Goal: Check status

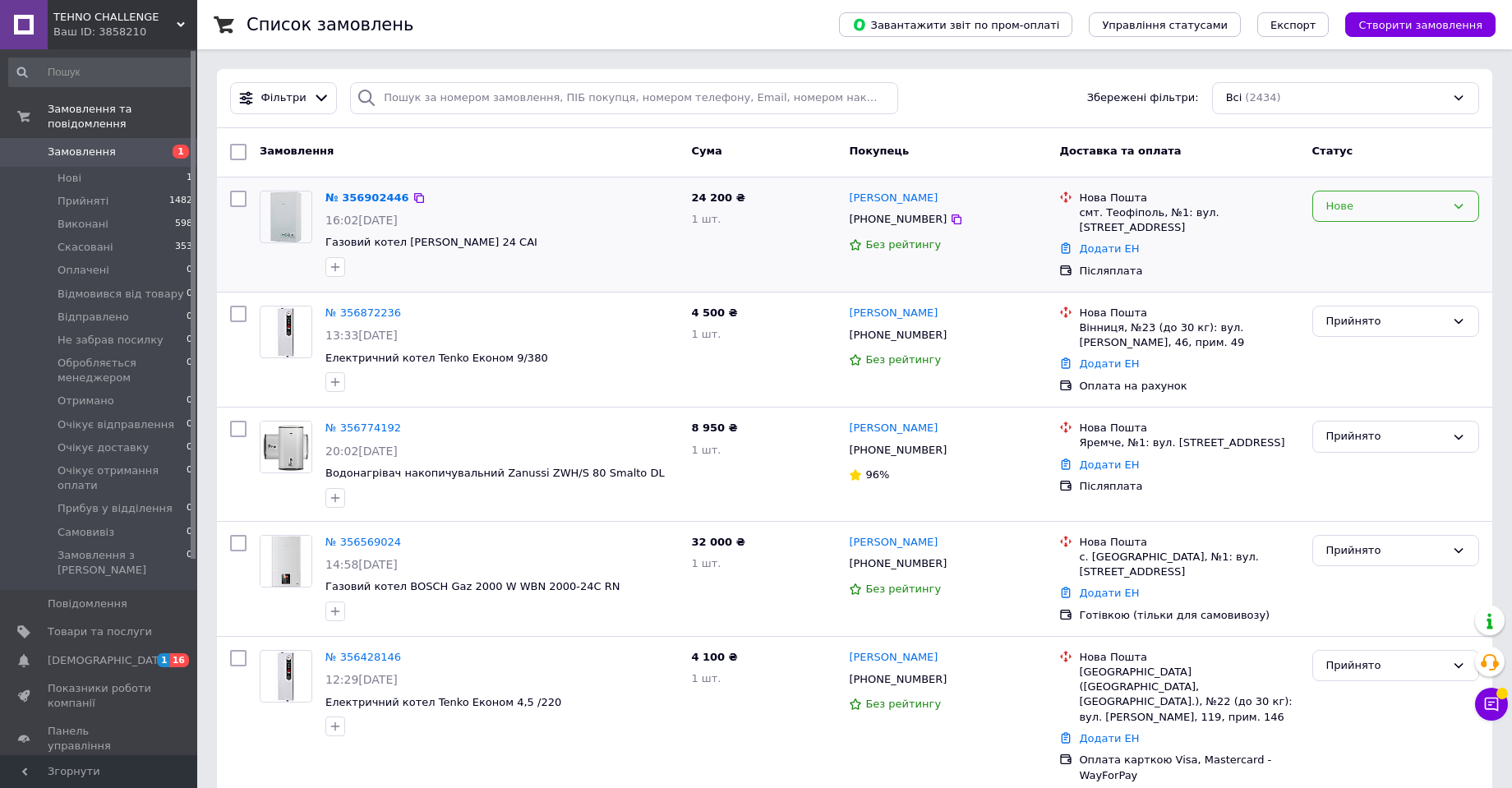
click at [1345, 208] on div "Нове" at bounding box center [1386, 206] width 119 height 17
click at [1344, 235] on li "Прийнято" at bounding box center [1395, 240] width 165 height 31
click at [237, 198] on input "checkbox" at bounding box center [238, 198] width 17 height 17
click at [240, 152] on input "checkbox" at bounding box center [238, 152] width 17 height 17
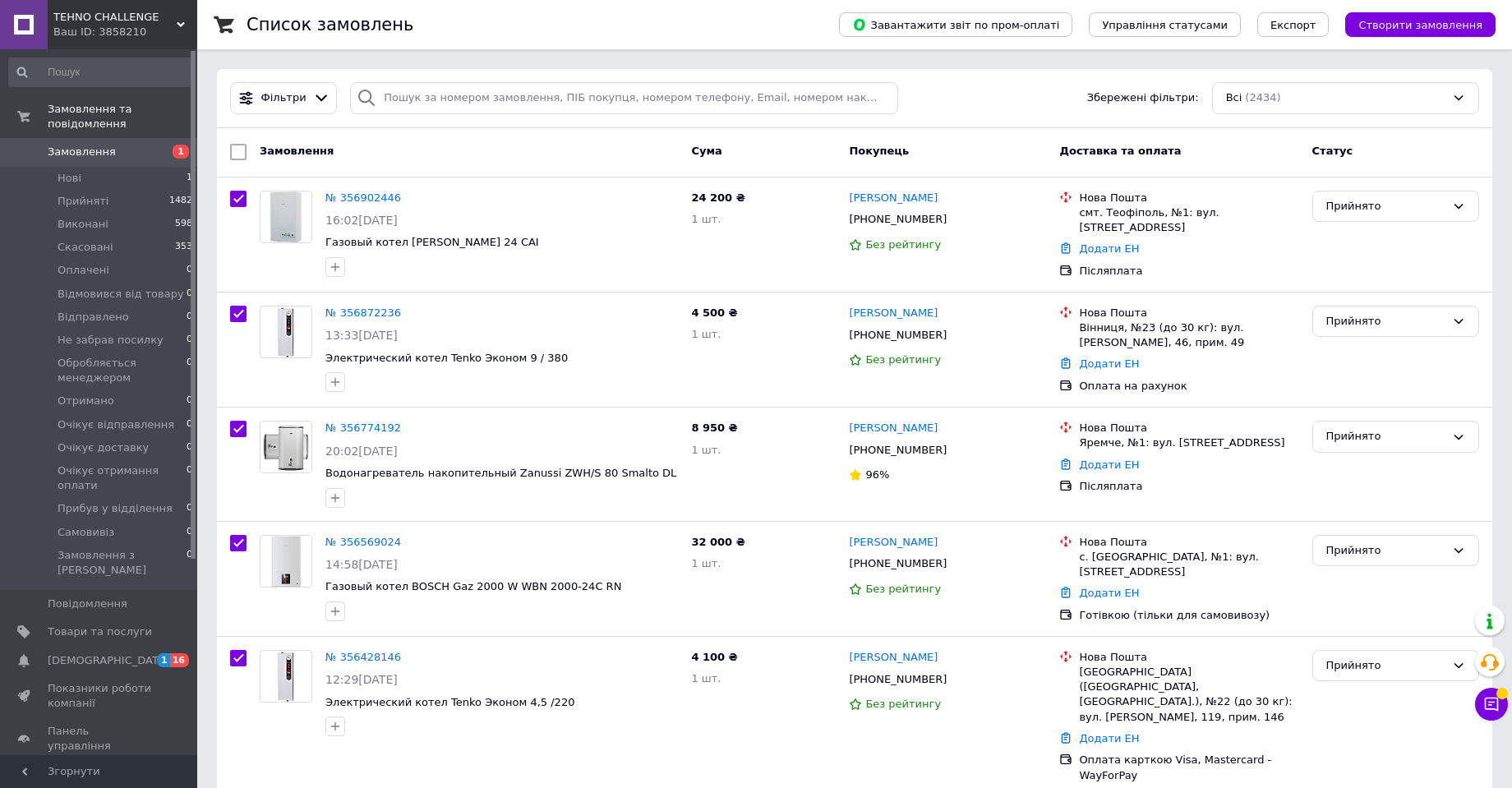
checkbox input "true"
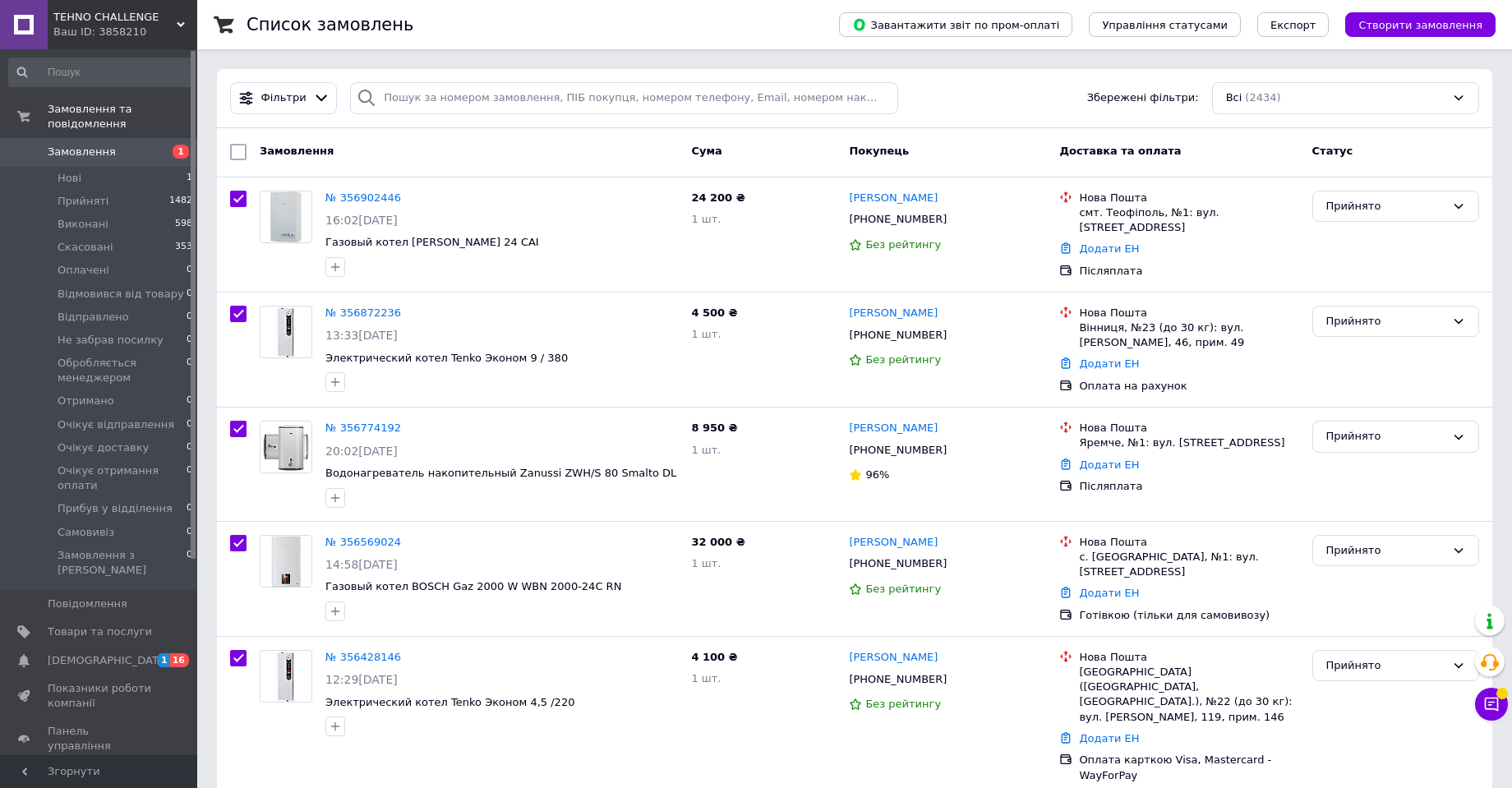
checkbox input "true"
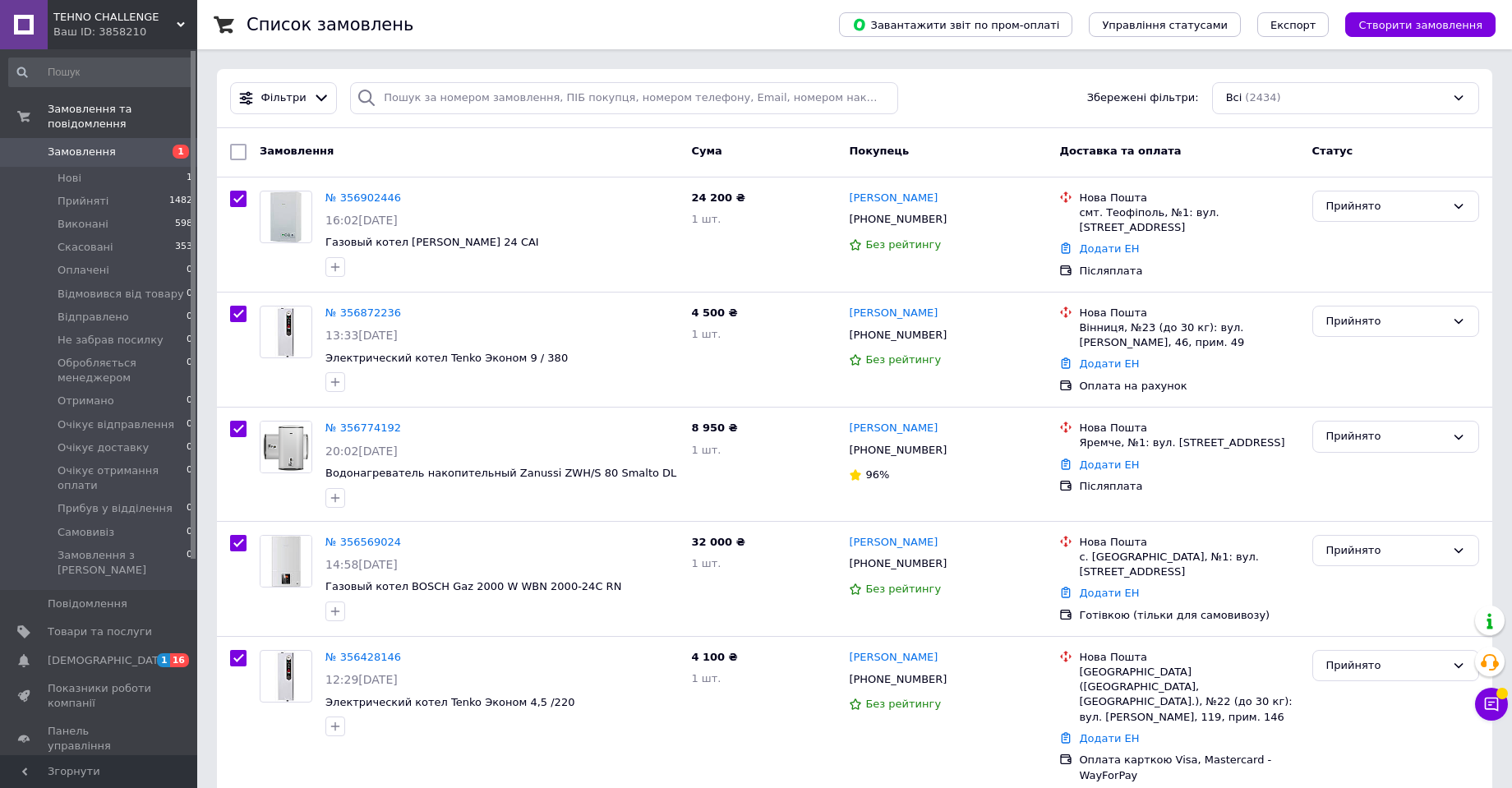
checkbox input "true"
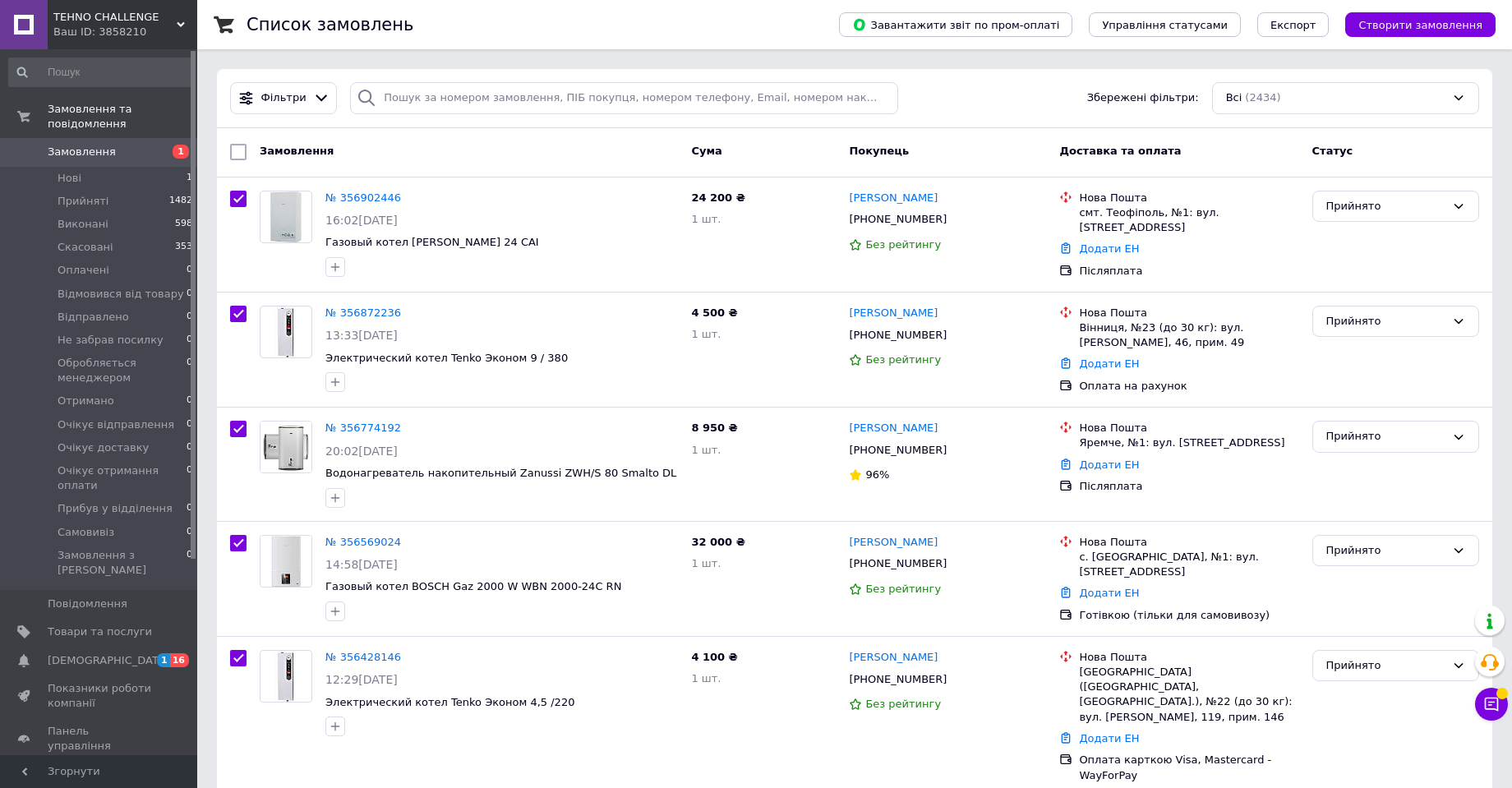
checkbox input "true"
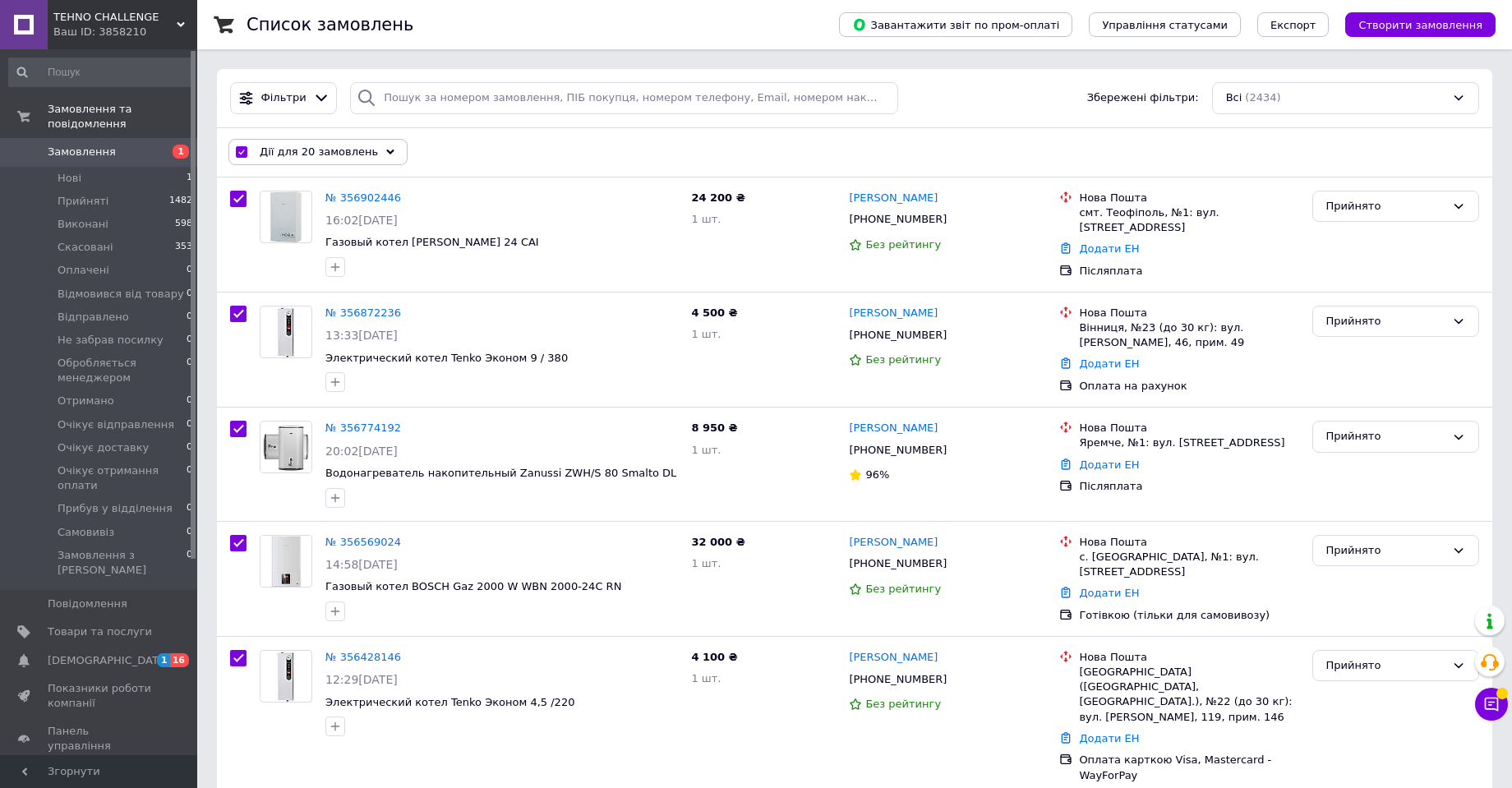
click at [240, 152] on input "checkbox" at bounding box center [241, 152] width 11 height 11
checkbox input "false"
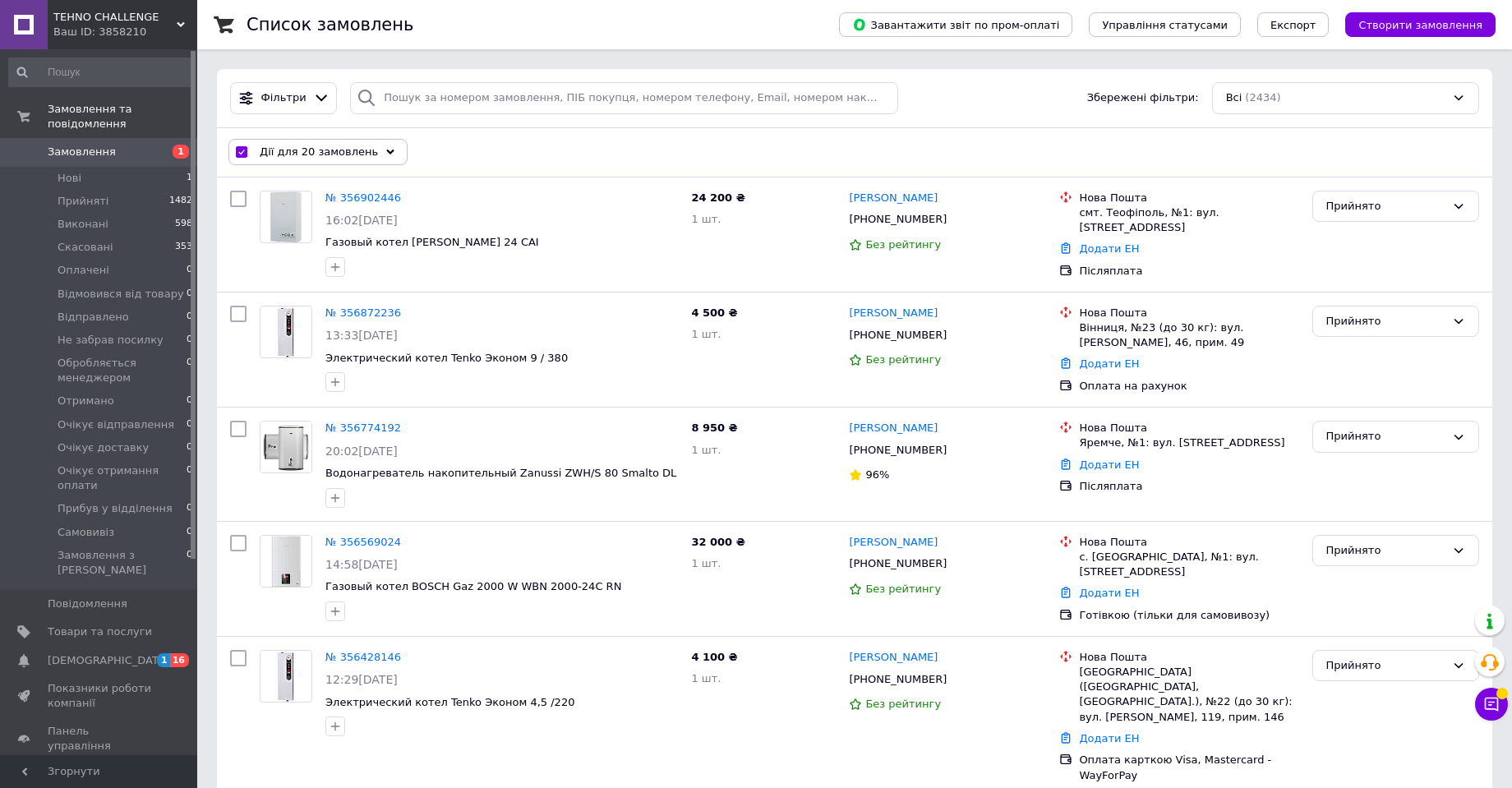
checkbox input "false"
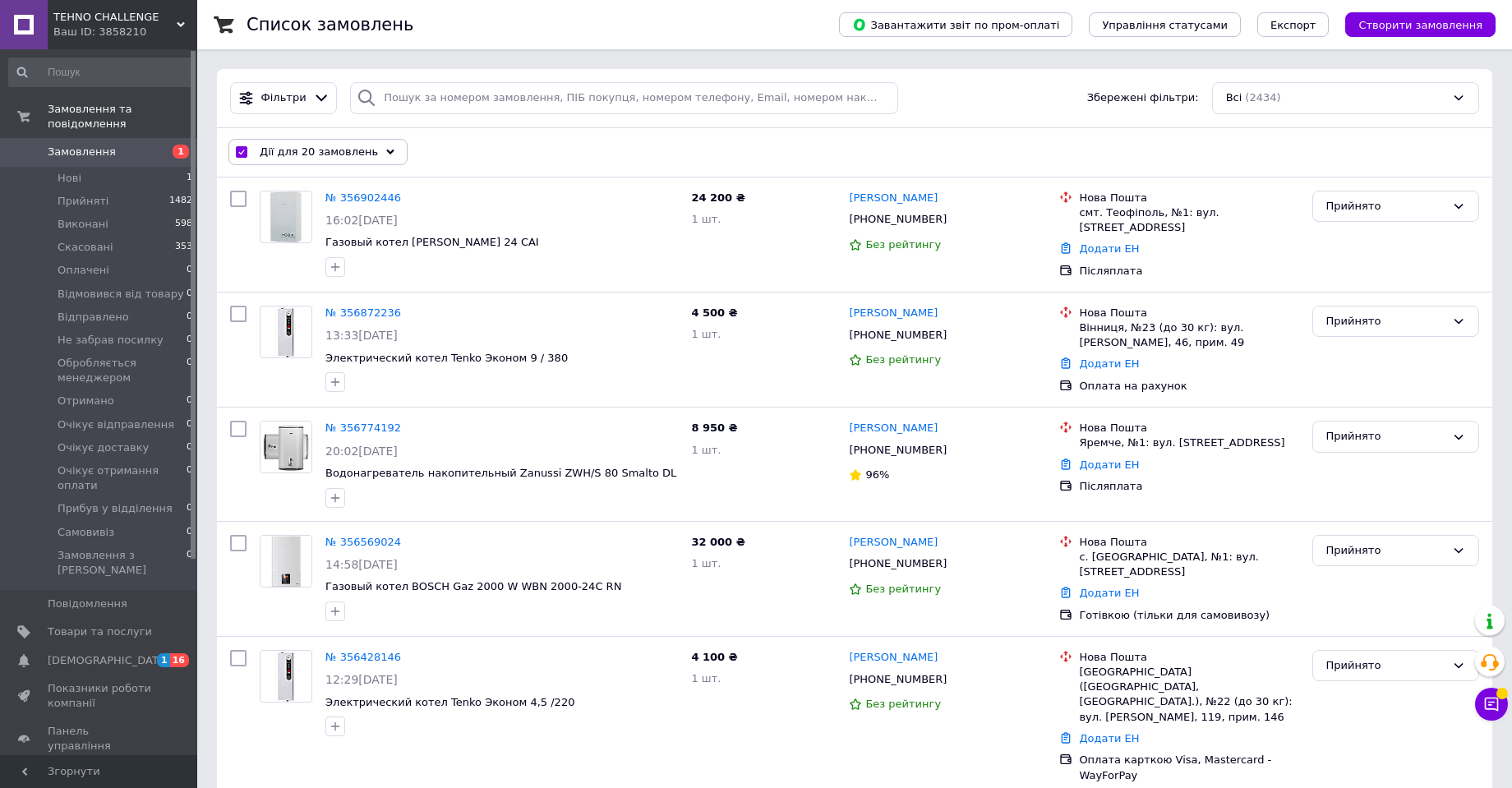
checkbox input "false"
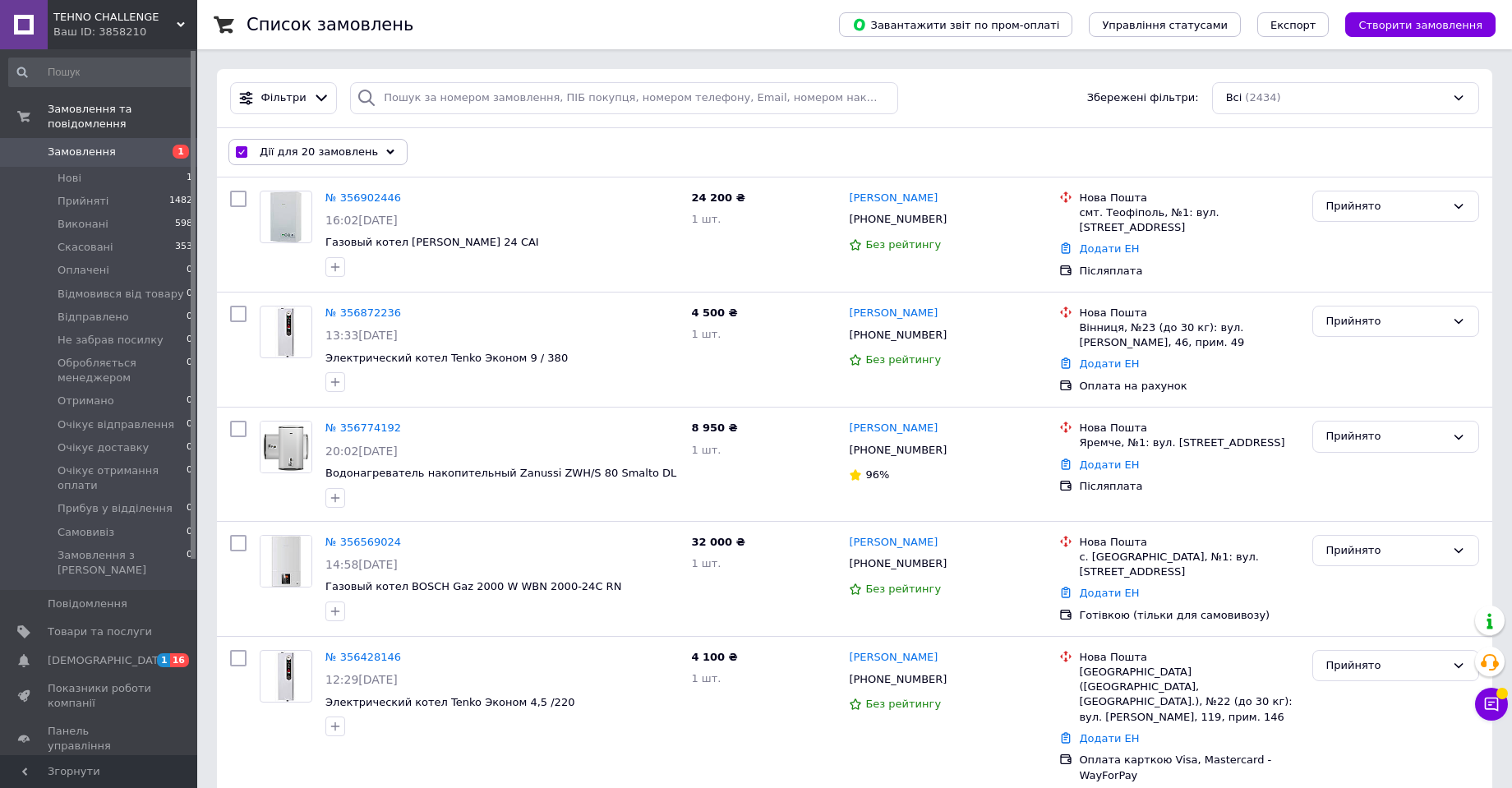
checkbox input "false"
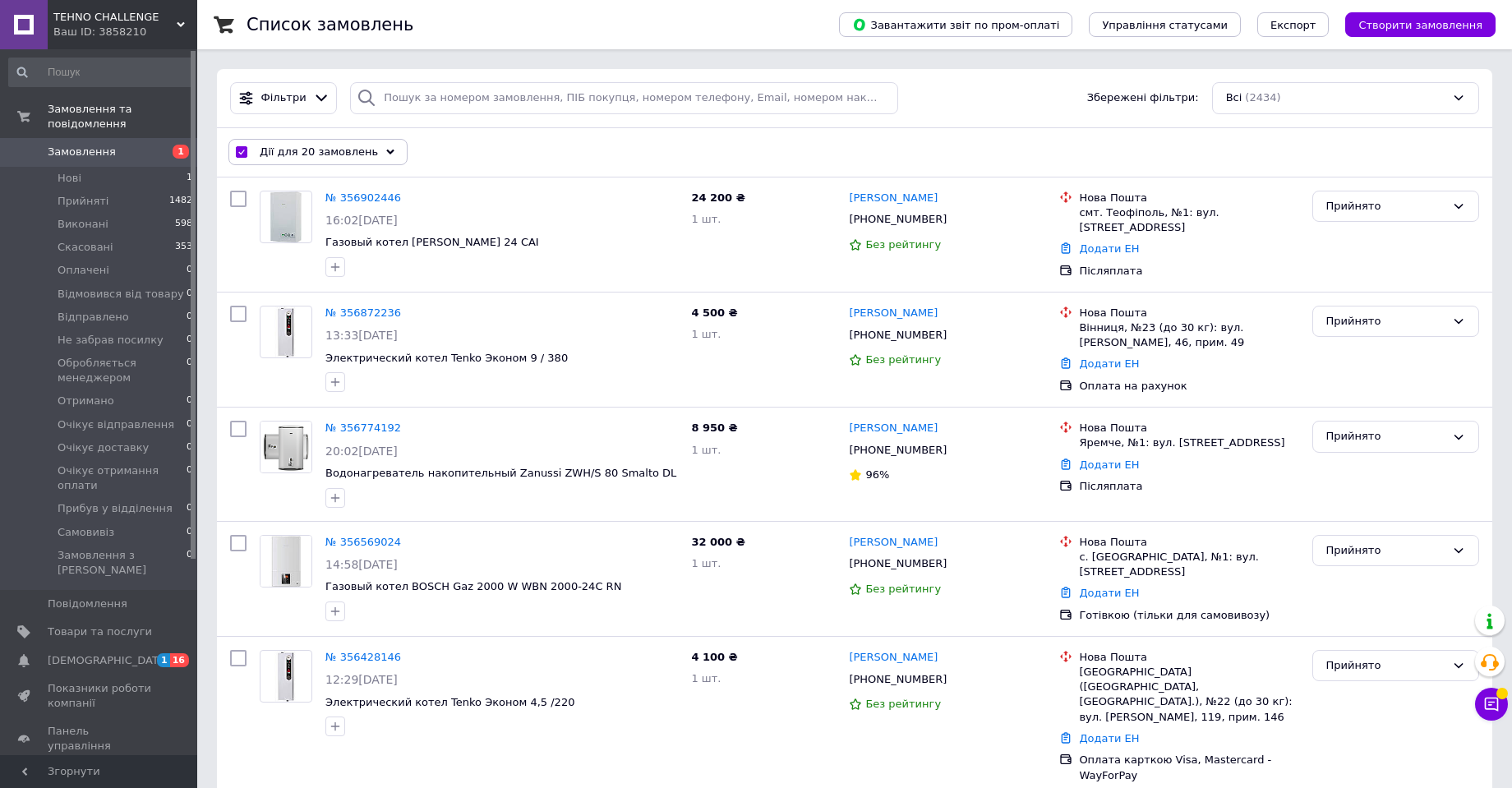
checkbox input "false"
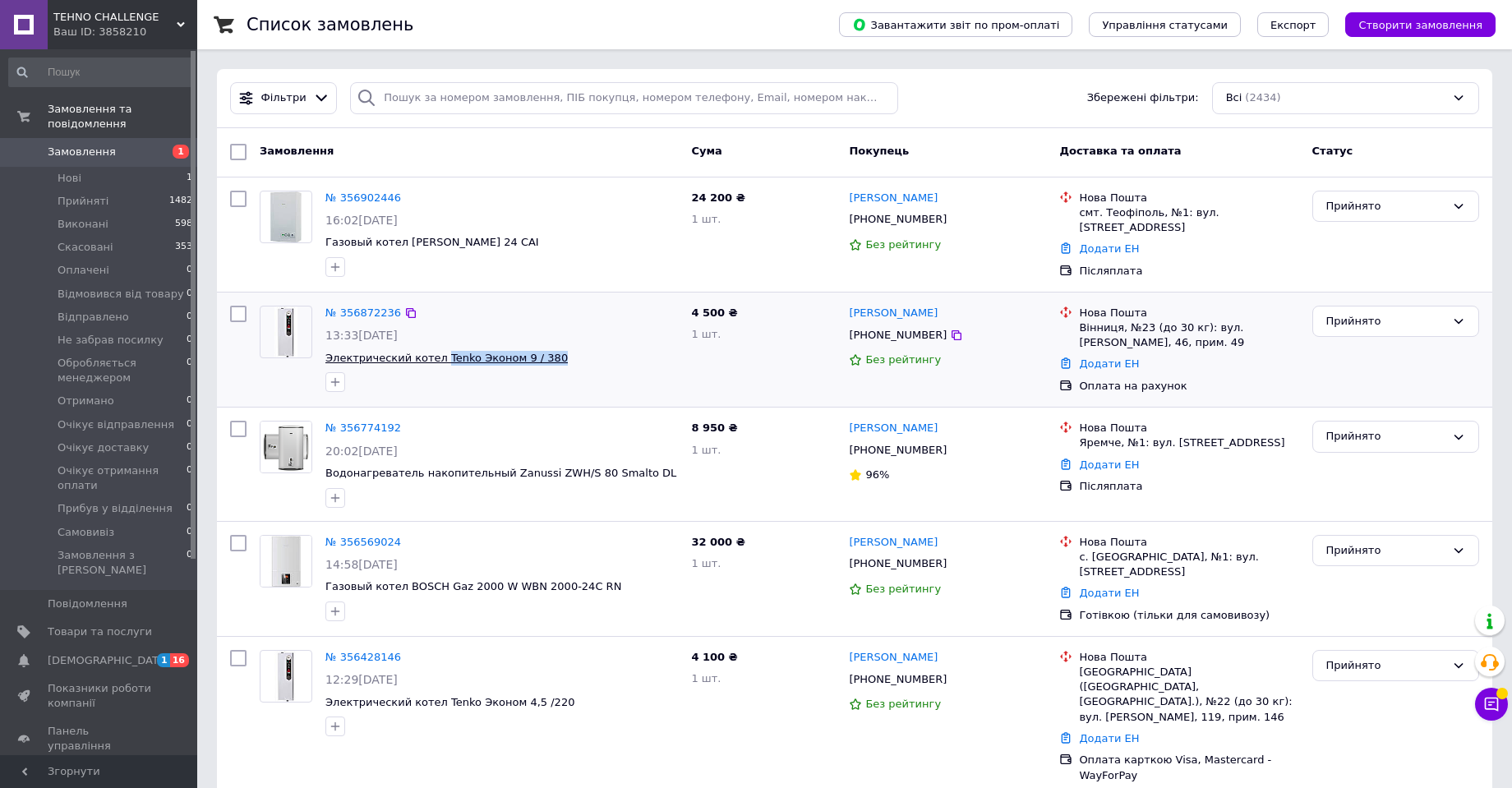
drag, startPoint x: 550, startPoint y: 355, endPoint x: 434, endPoint y: 356, distance: 116.0
click at [434, 356] on span "Электрический котел Tenko Эконом 9 / 380" at bounding box center [501, 358] width 353 height 16
copy span "[PERSON_NAME] 9 / 380"
drag, startPoint x: 587, startPoint y: 337, endPoint x: 578, endPoint y: 355, distance: 20.1
click at [586, 337] on div "13:33[DATE]" at bounding box center [501, 335] width 353 height 17
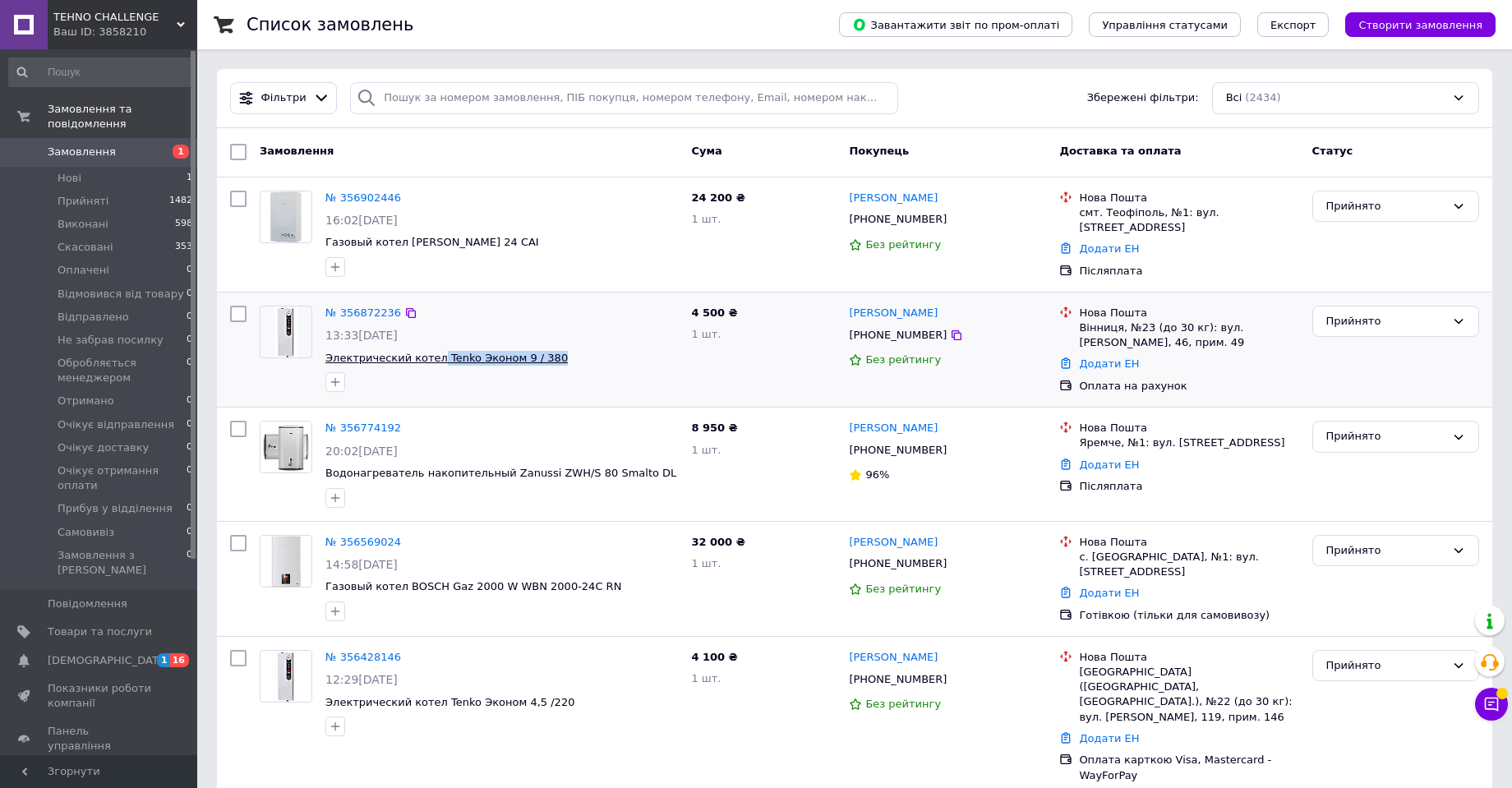
drag, startPoint x: 570, startPoint y: 364, endPoint x: 431, endPoint y: 357, distance: 139.2
click at [431, 357] on div "№ 356872236 13:33[DATE] Электрический котел Tenko Эконом 9 / 380" at bounding box center [502, 349] width 365 height 100
copy div "[PERSON_NAME] 9 / 380"
click at [555, 229] on div "№ 356902446 16:02[DATE] Газовый котел Beretta Ciao 24 CAI" at bounding box center [502, 233] width 365 height 100
click at [106, 624] on span "Товари та послуги" at bounding box center [100, 631] width 105 height 15
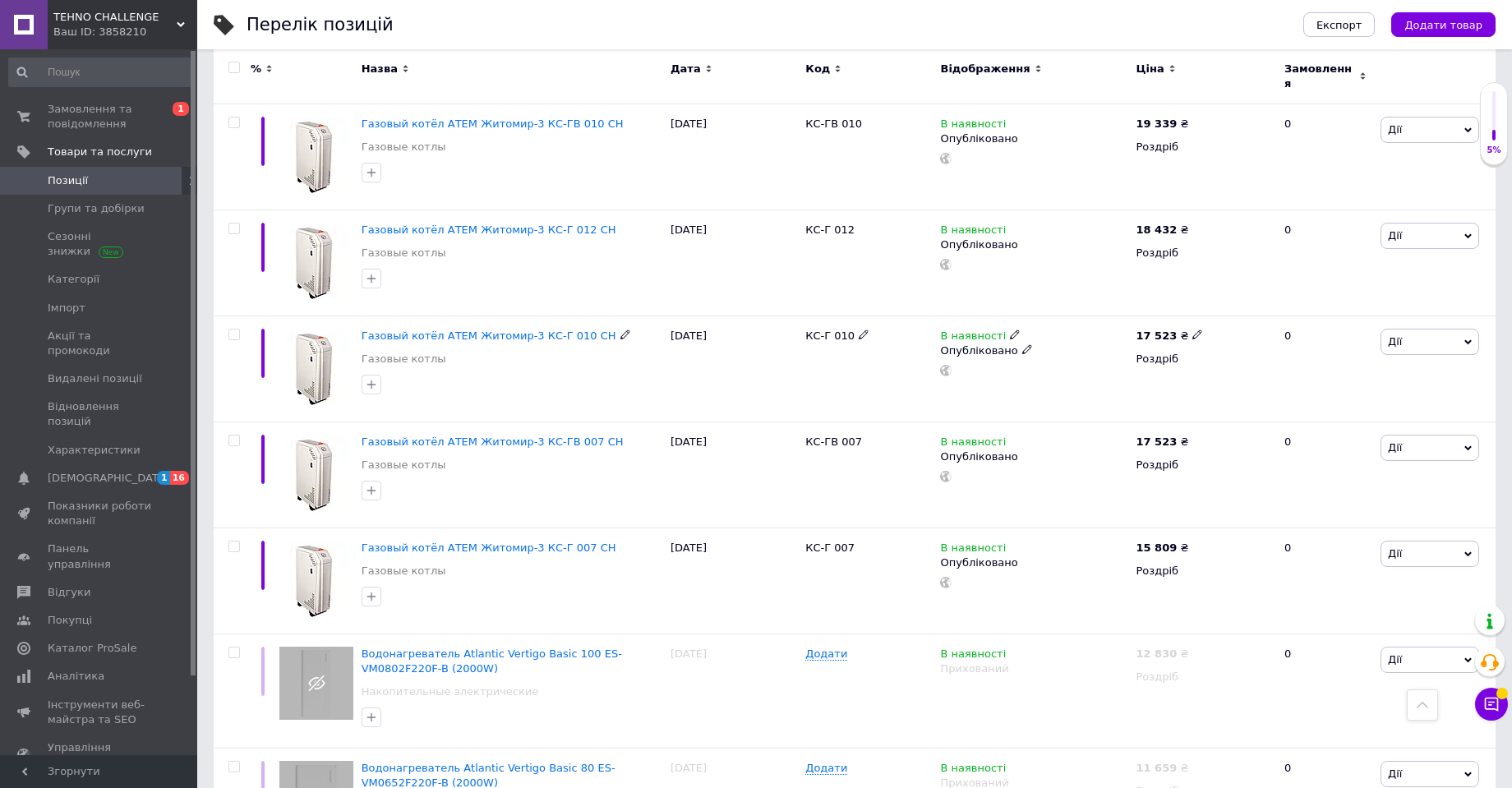
scroll to position [2876, 0]
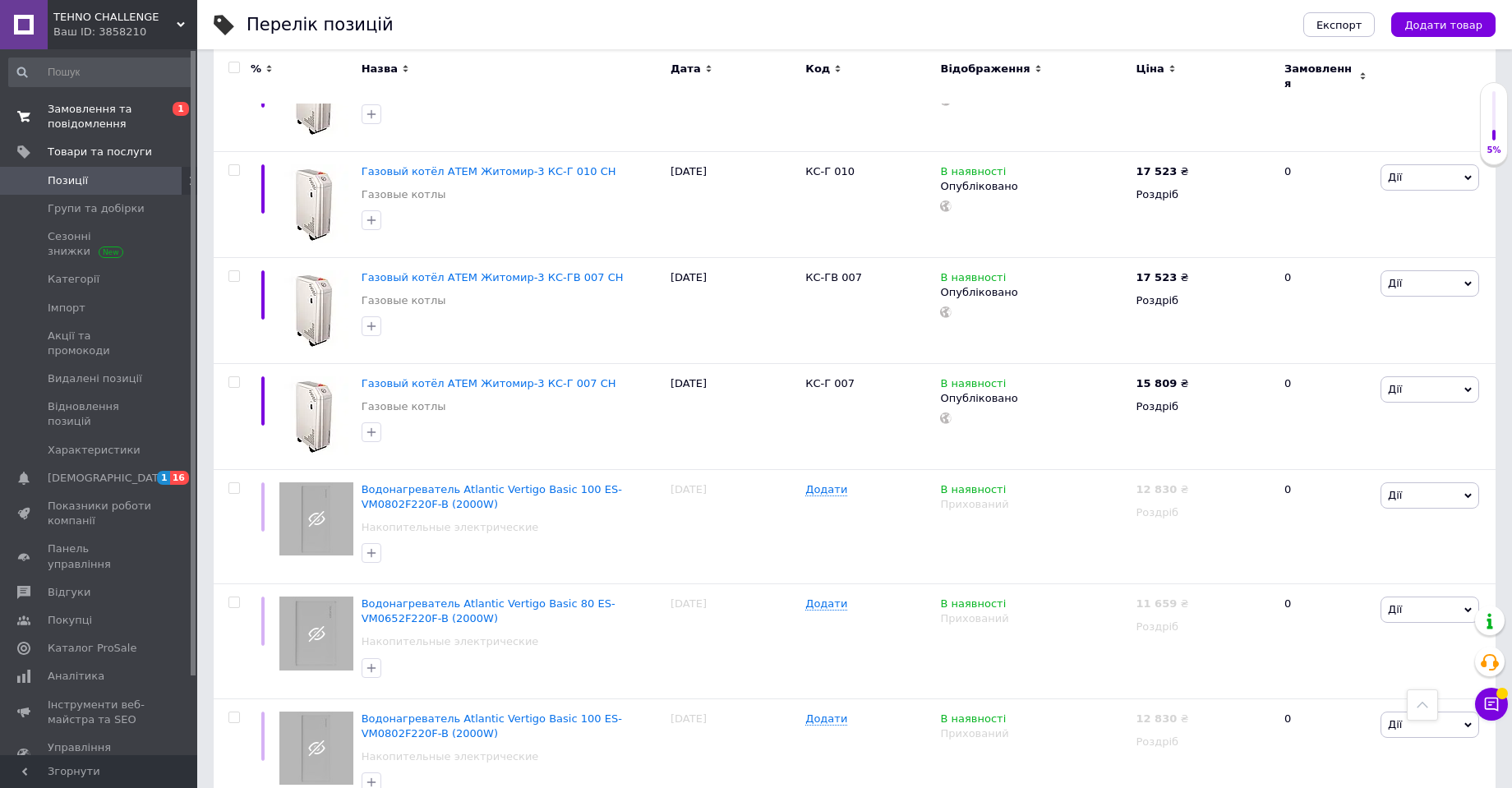
click at [106, 115] on span "Замовлення та повідомлення" at bounding box center [100, 117] width 105 height 30
